Goal: Entertainment & Leisure: Consume media (video, audio)

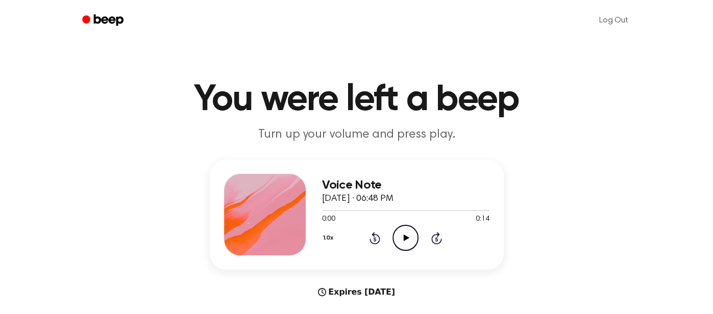
click at [407, 235] on icon "Play Audio" at bounding box center [406, 238] width 26 height 26
click at [395, 230] on circle at bounding box center [405, 238] width 25 height 25
click at [408, 228] on icon "Play Audio" at bounding box center [406, 238] width 26 height 26
click at [408, 228] on icon "Pause Audio" at bounding box center [406, 238] width 26 height 26
